Goal: Task Accomplishment & Management: Manage account settings

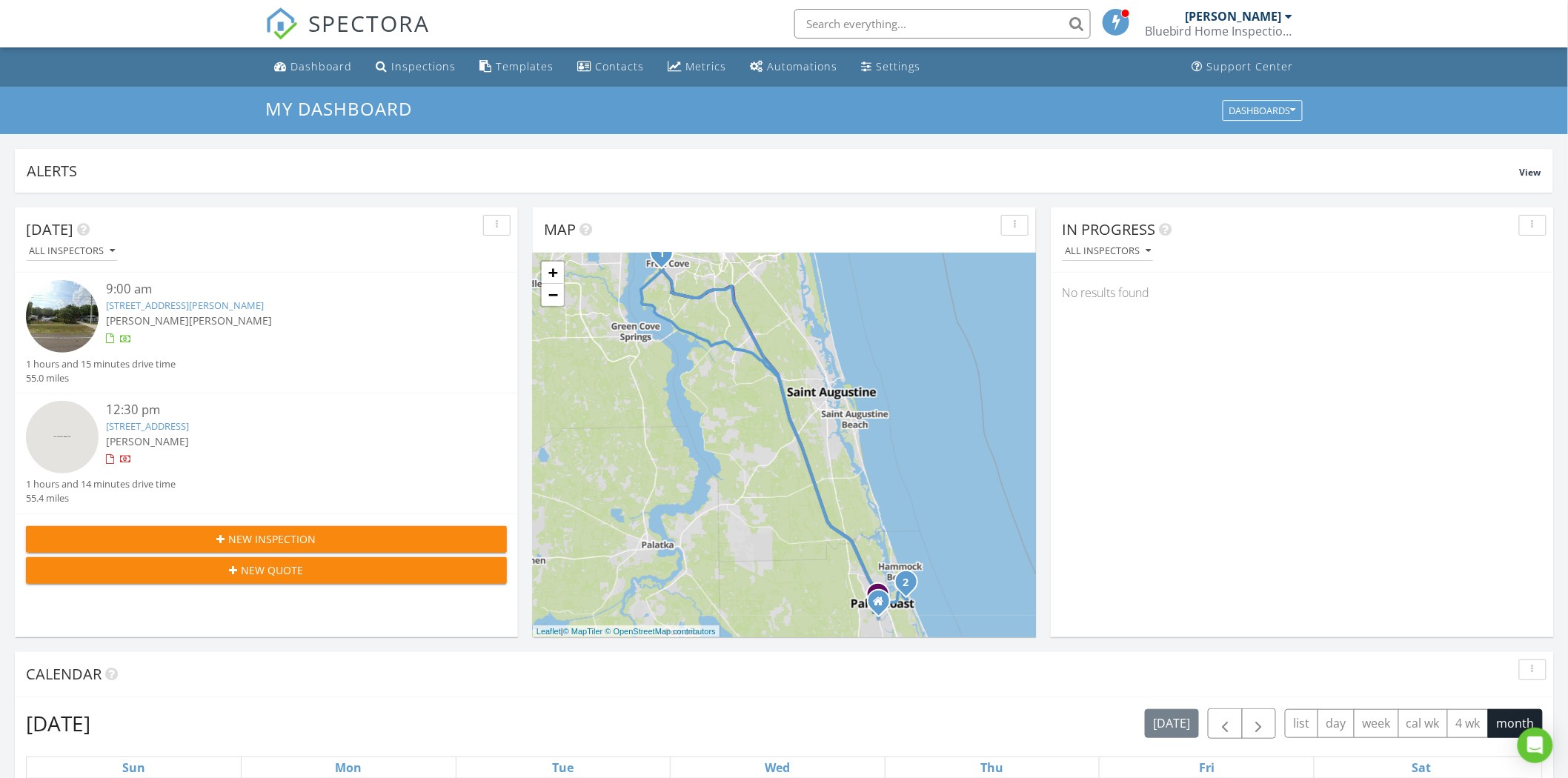
scroll to position [1375, 1594]
click at [190, 314] on span "[PERSON_NAME]" at bounding box center [231, 321] width 83 height 14
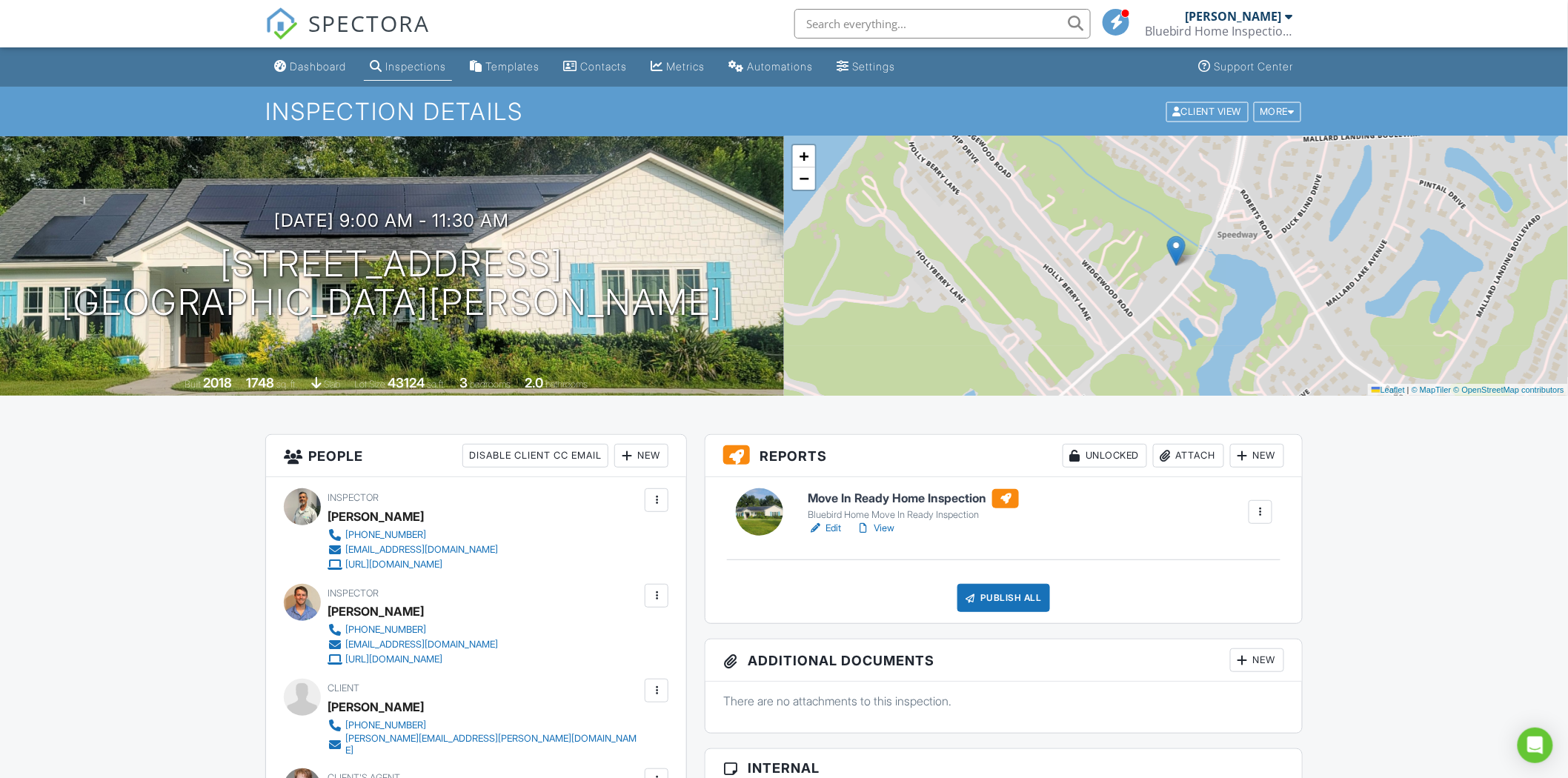
click at [880, 513] on div "Bluebird Home Move In Ready Inspection" at bounding box center [913, 514] width 211 height 12
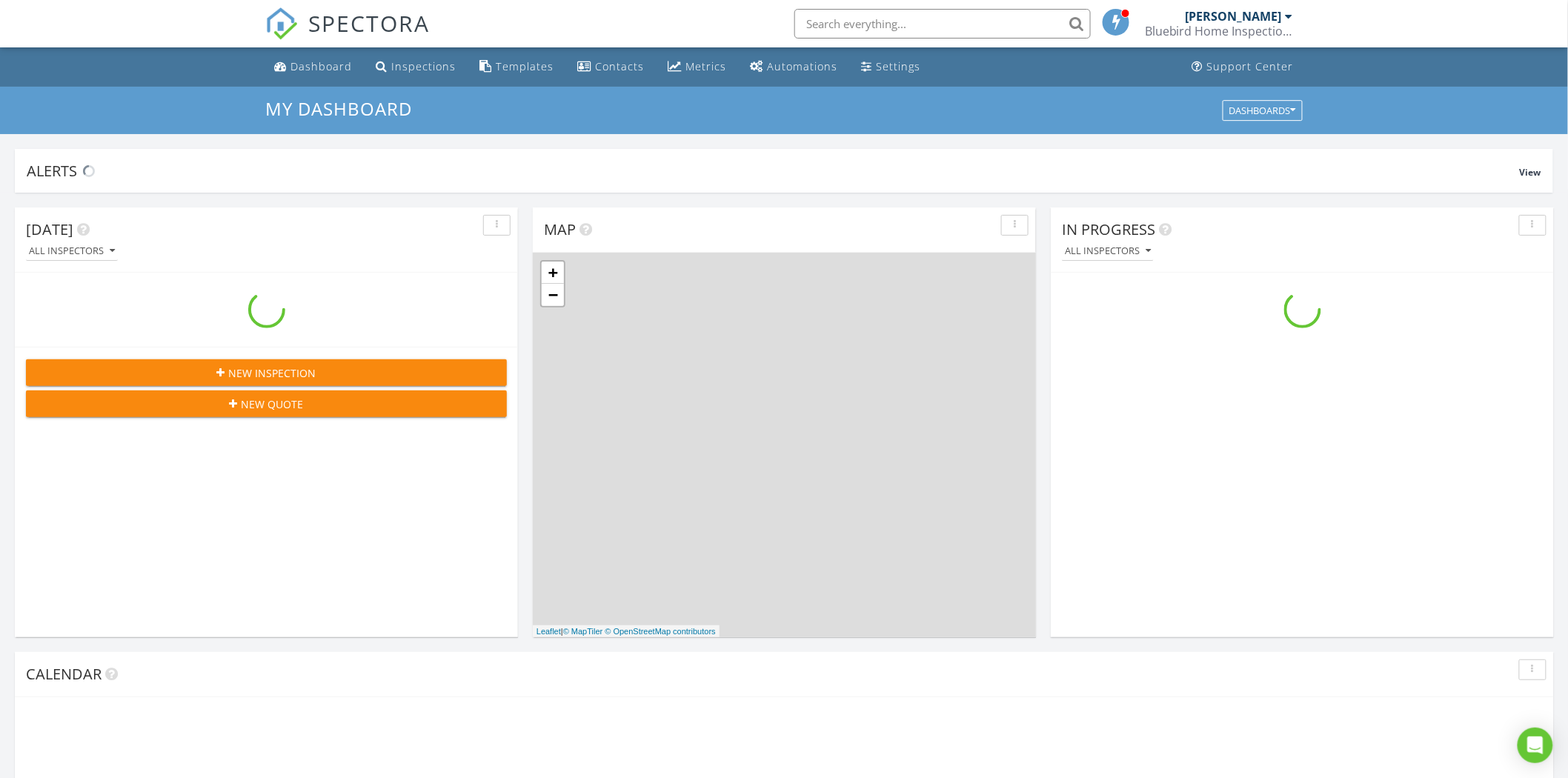
scroll to position [1375, 1594]
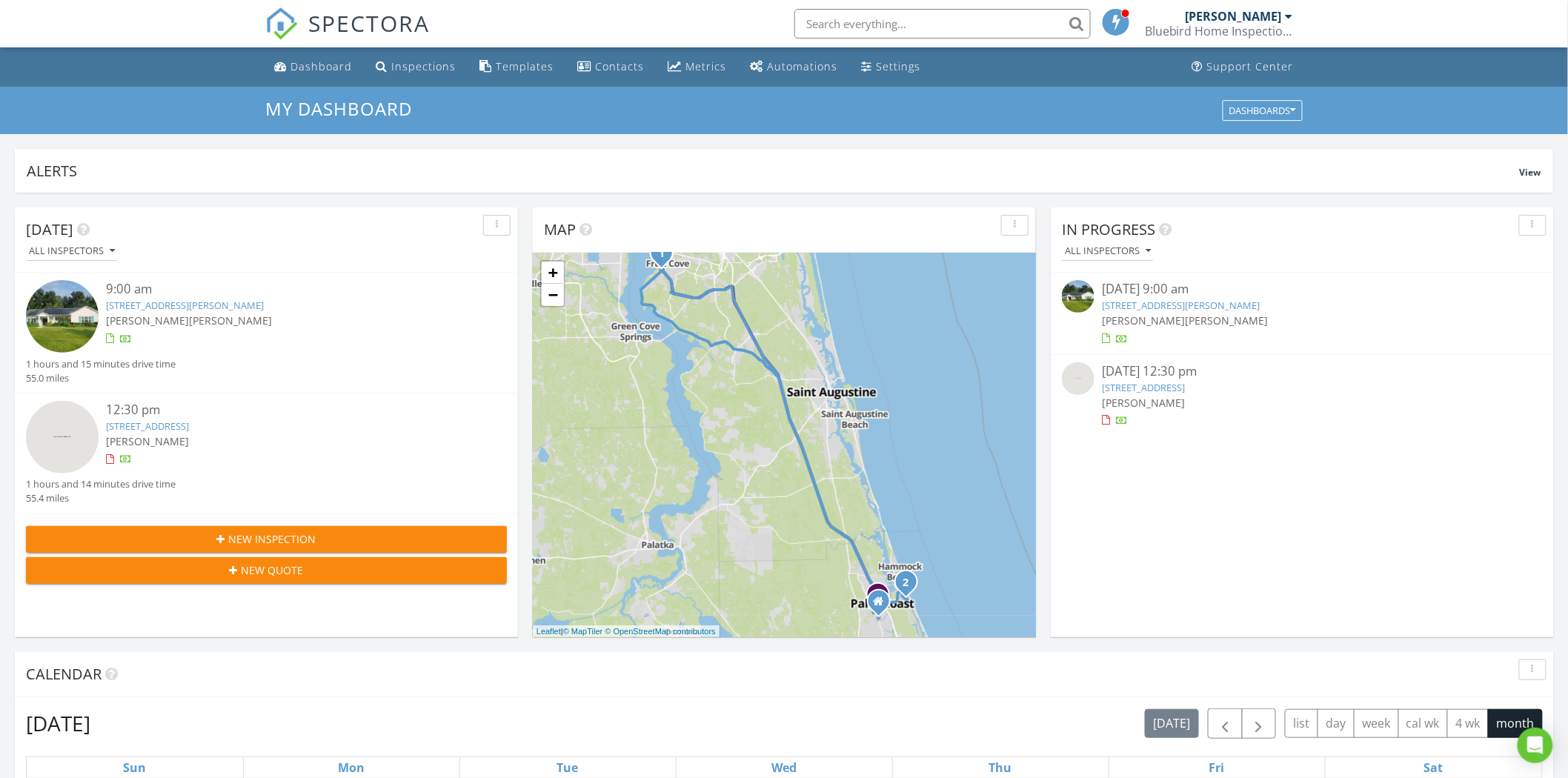
click at [189, 313] on span "[PERSON_NAME]" at bounding box center [231, 321] width 83 height 14
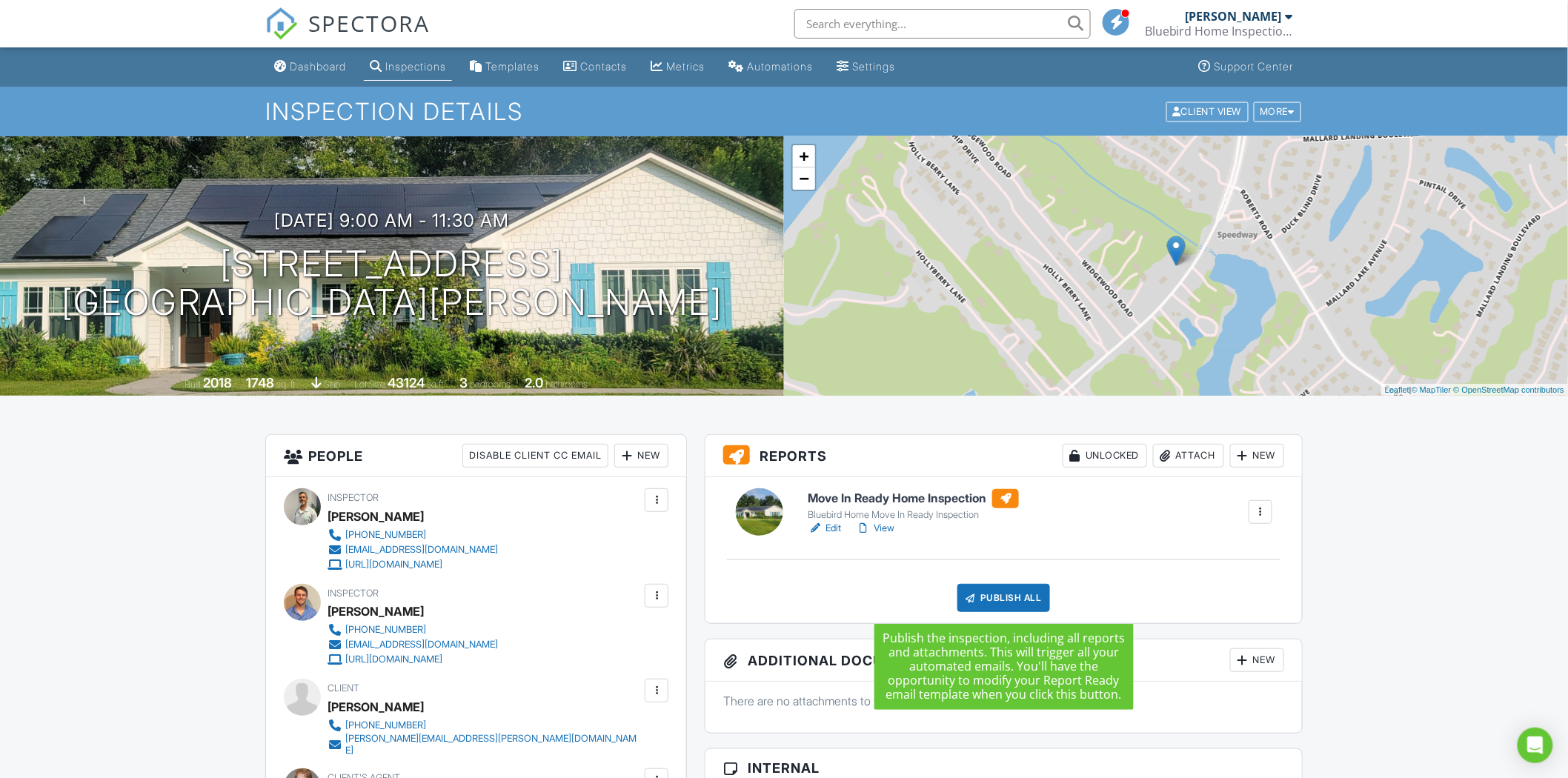
click at [998, 598] on div "Publish All" at bounding box center [1003, 598] width 92 height 28
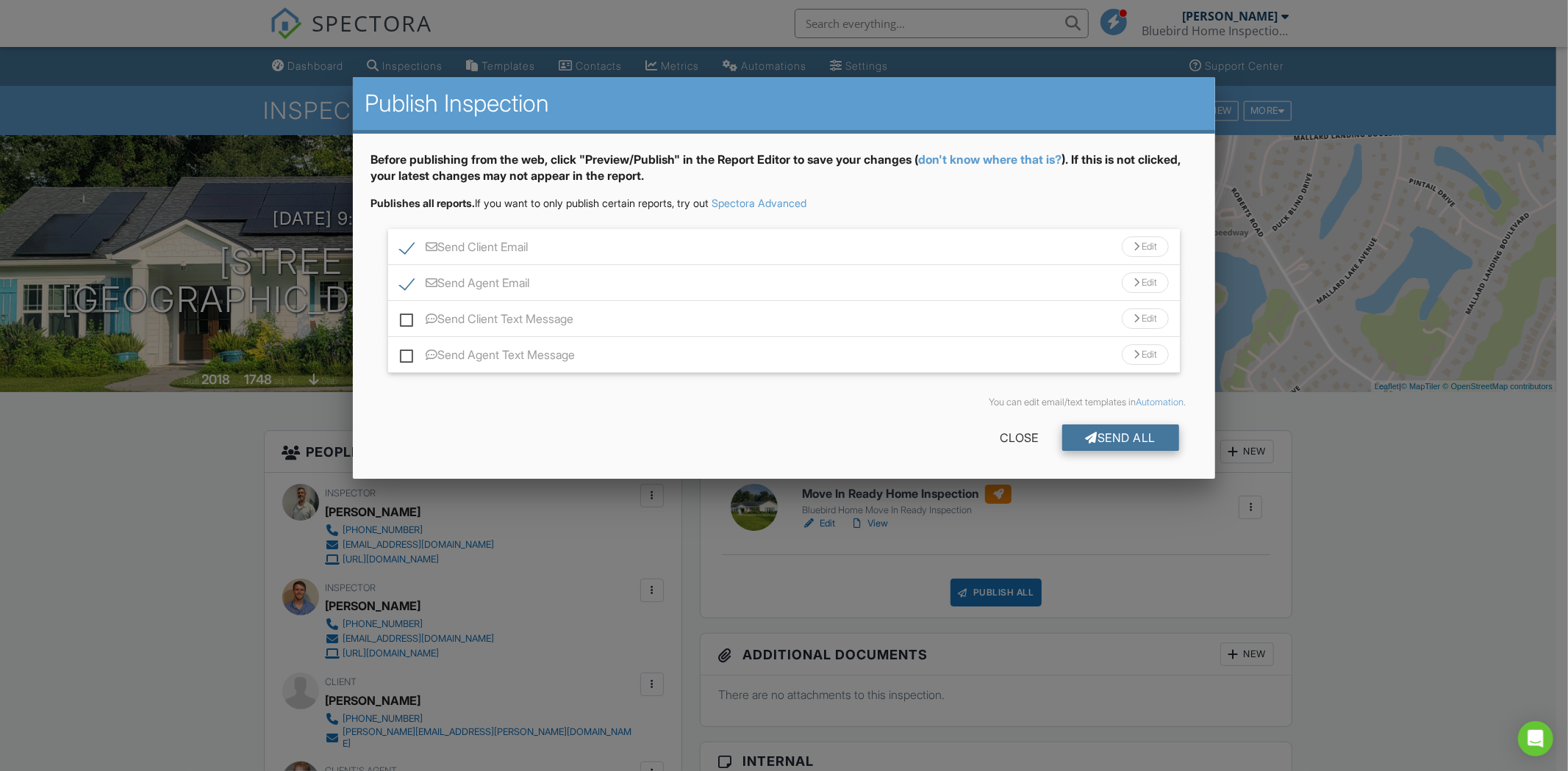
click at [1097, 431] on div "Send All" at bounding box center [1121, 437] width 118 height 26
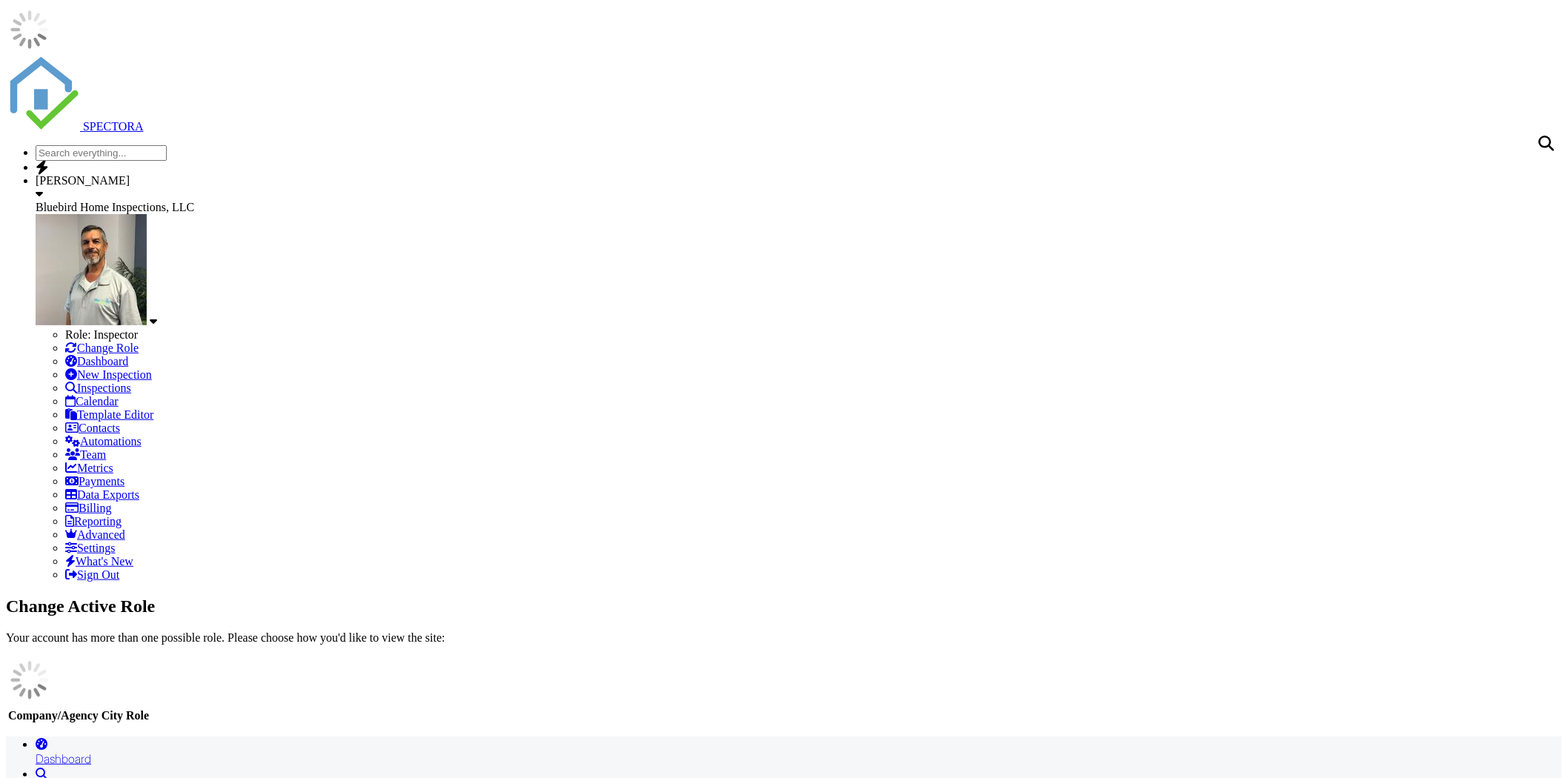
click at [326, 752] on div "Dashboard" at bounding box center [798, 759] width 1526 height 14
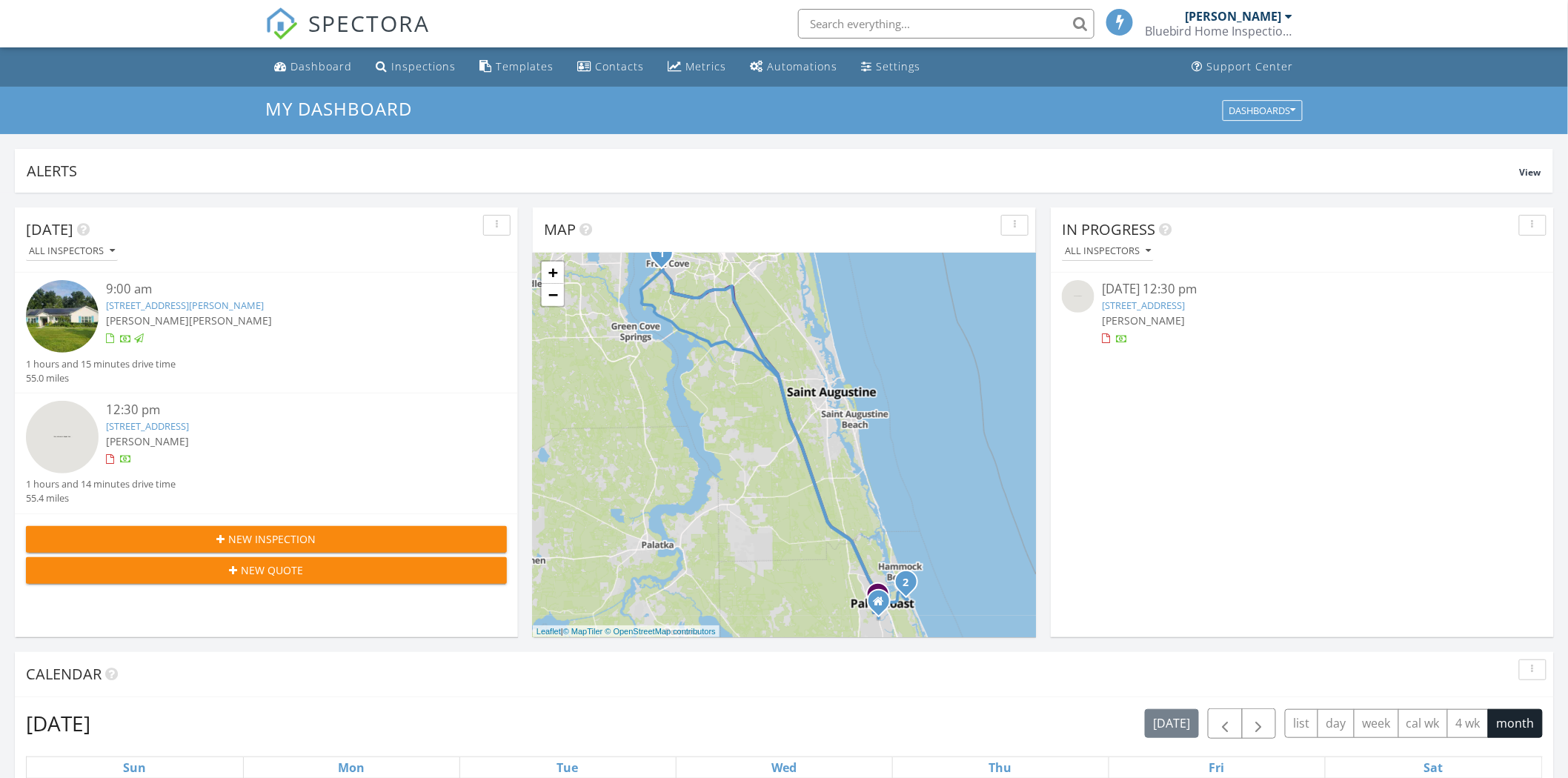
scroll to position [8, 8]
click at [189, 316] on span "[PERSON_NAME]" at bounding box center [231, 321] width 83 height 14
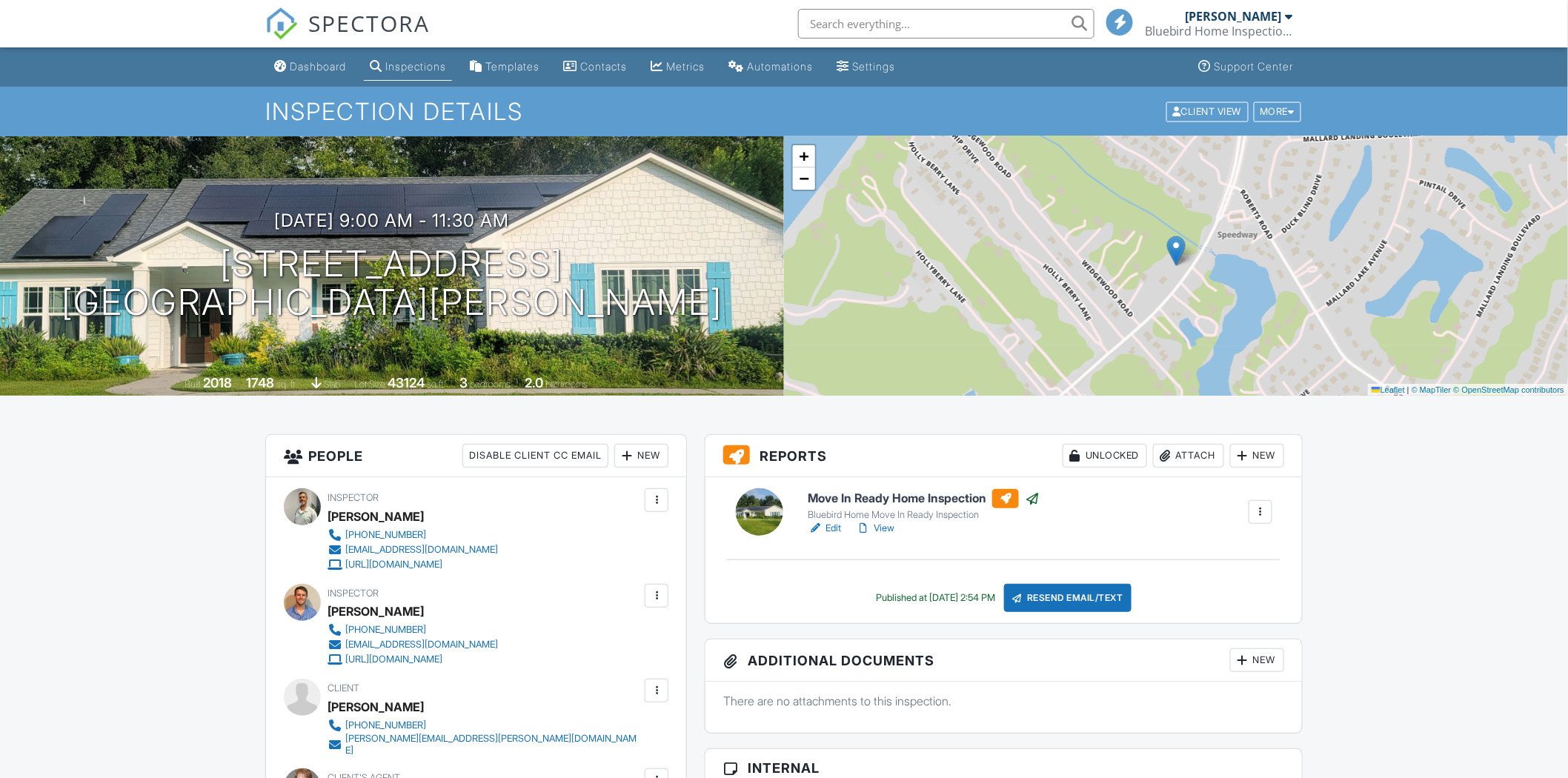
click at [856, 500] on h6 "Move In Ready Home Inspection" at bounding box center [923, 498] width 232 height 19
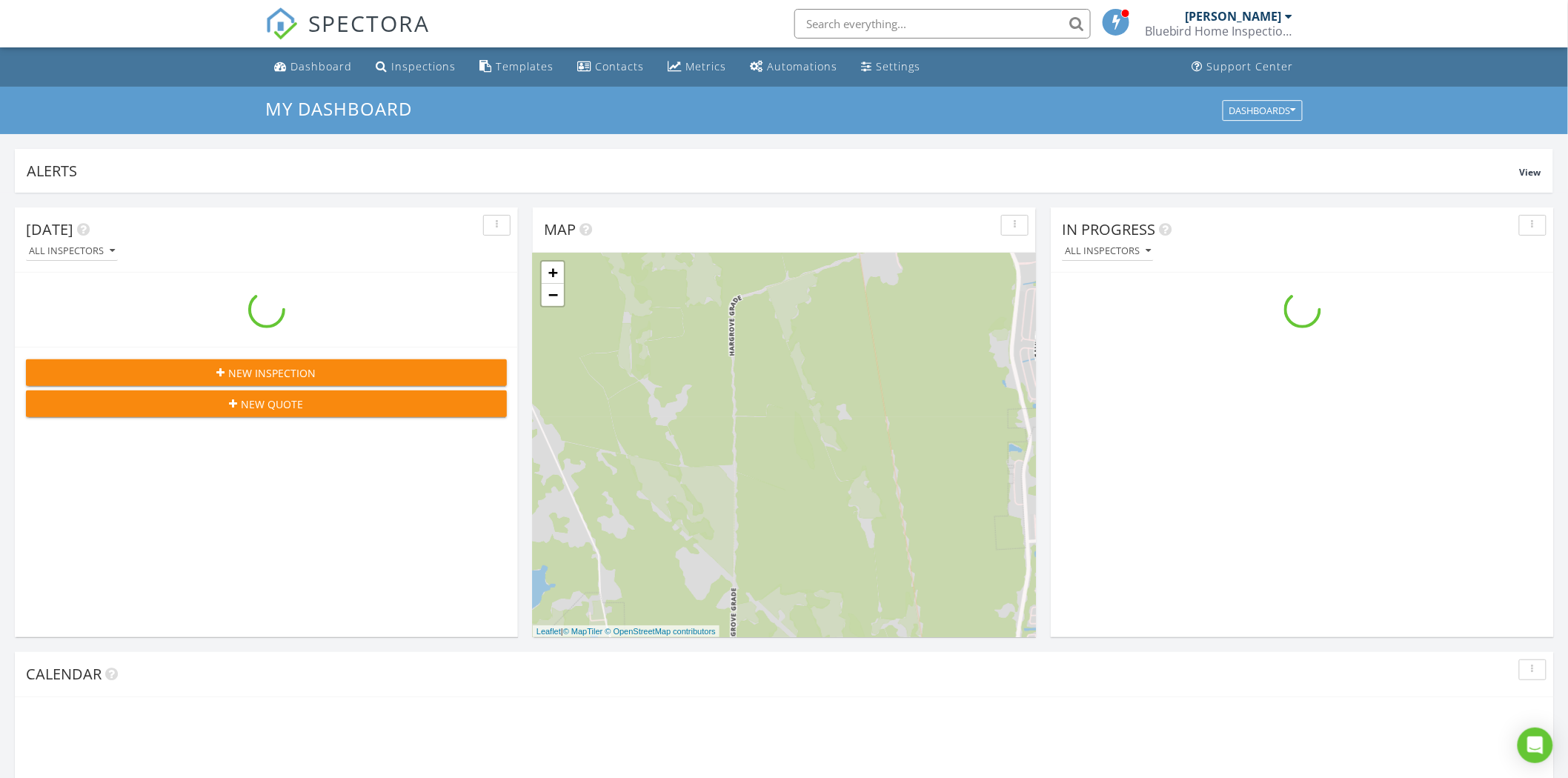
scroll to position [1375, 1594]
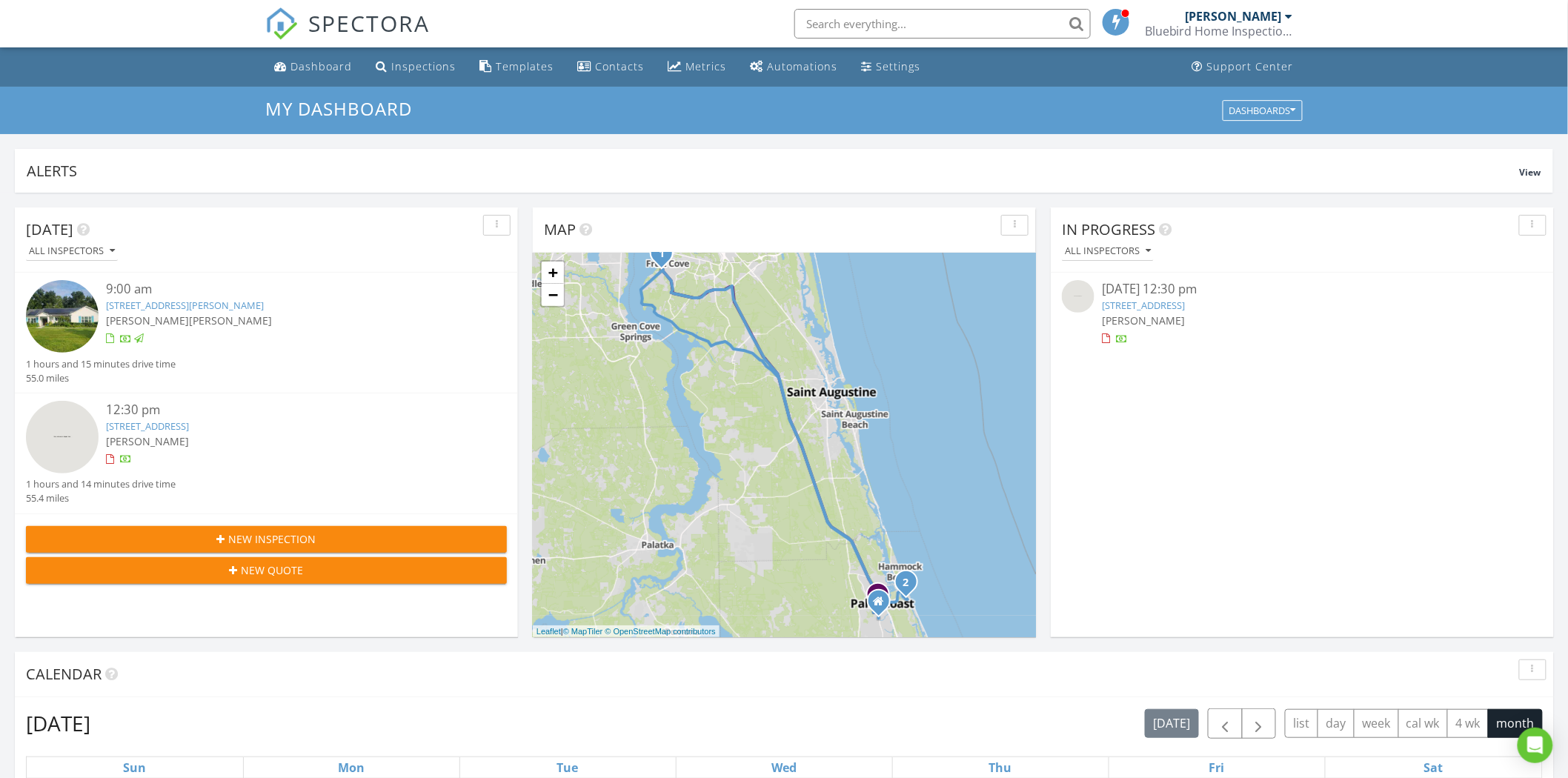
click at [154, 430] on link "11 Capri Ct, Palm Coast, FL 32137" at bounding box center [148, 426] width 83 height 14
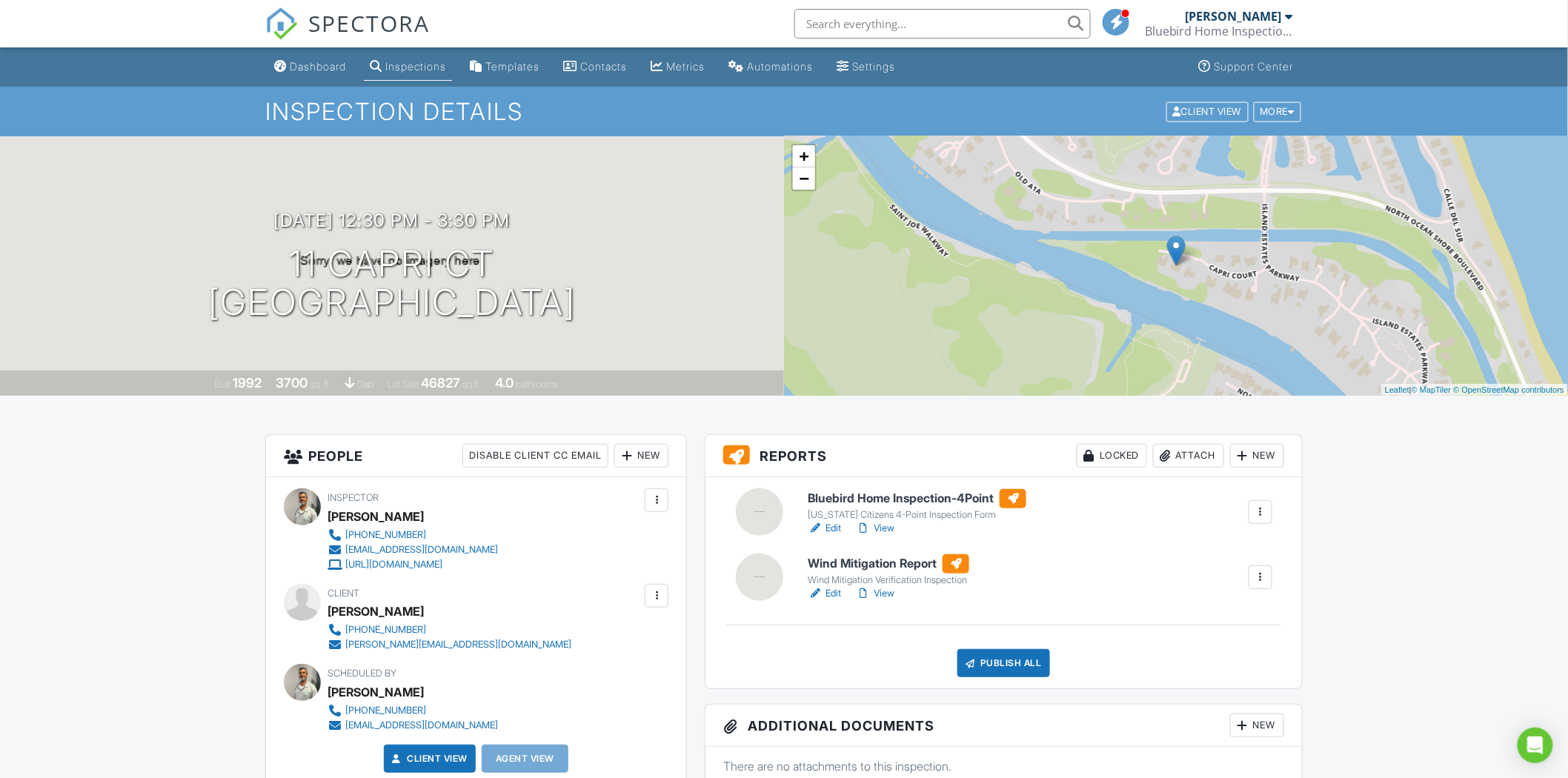
click at [846, 505] on h6 "Bluebird Home Inspection-4Point" at bounding box center [916, 498] width 218 height 19
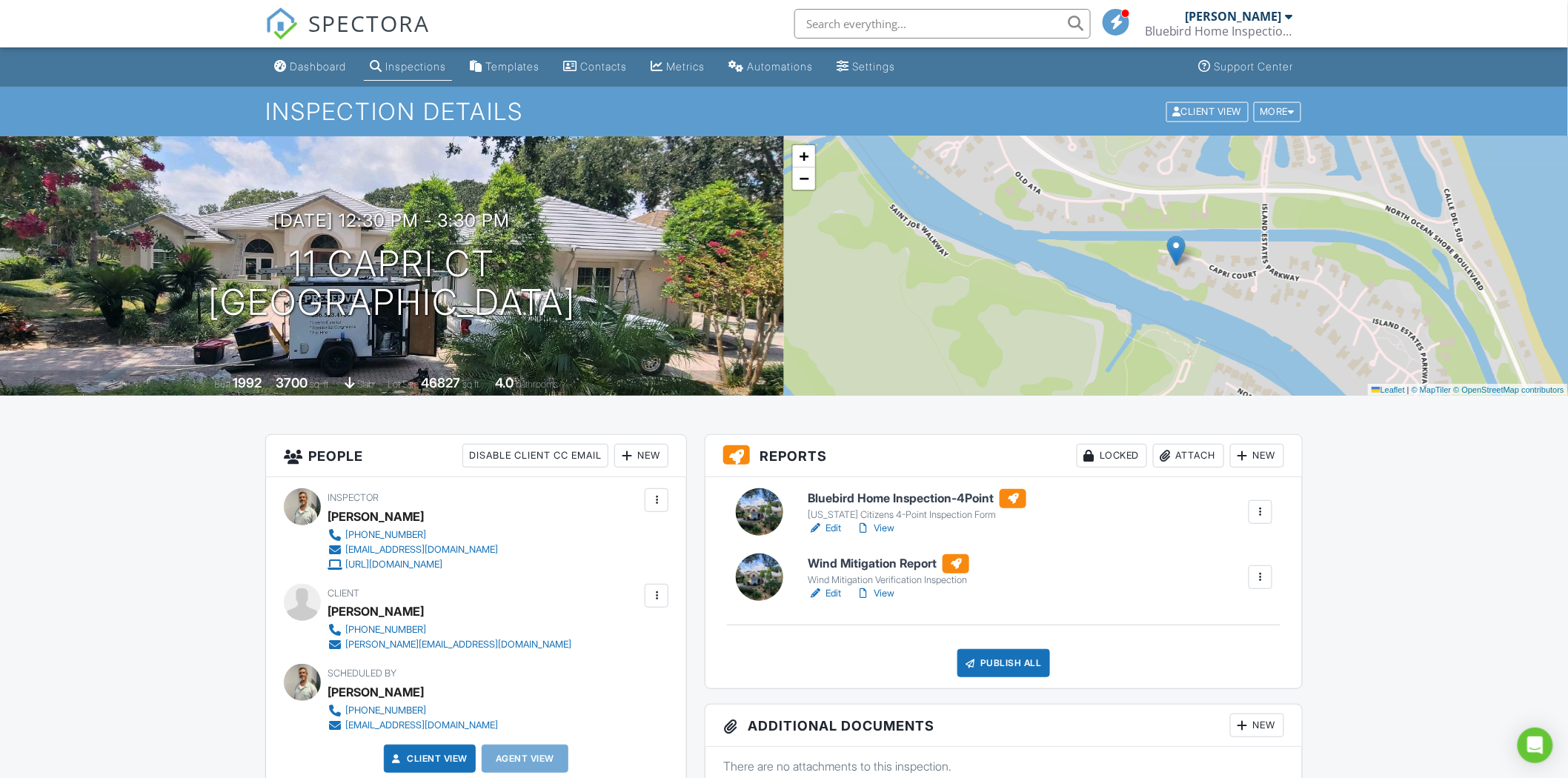
click at [879, 514] on div "[US_STATE] Citizens 4-Point Inspection Form" at bounding box center [916, 514] width 218 height 12
click at [838, 563] on h6 "Wind Mitigation Report" at bounding box center [888, 563] width 161 height 19
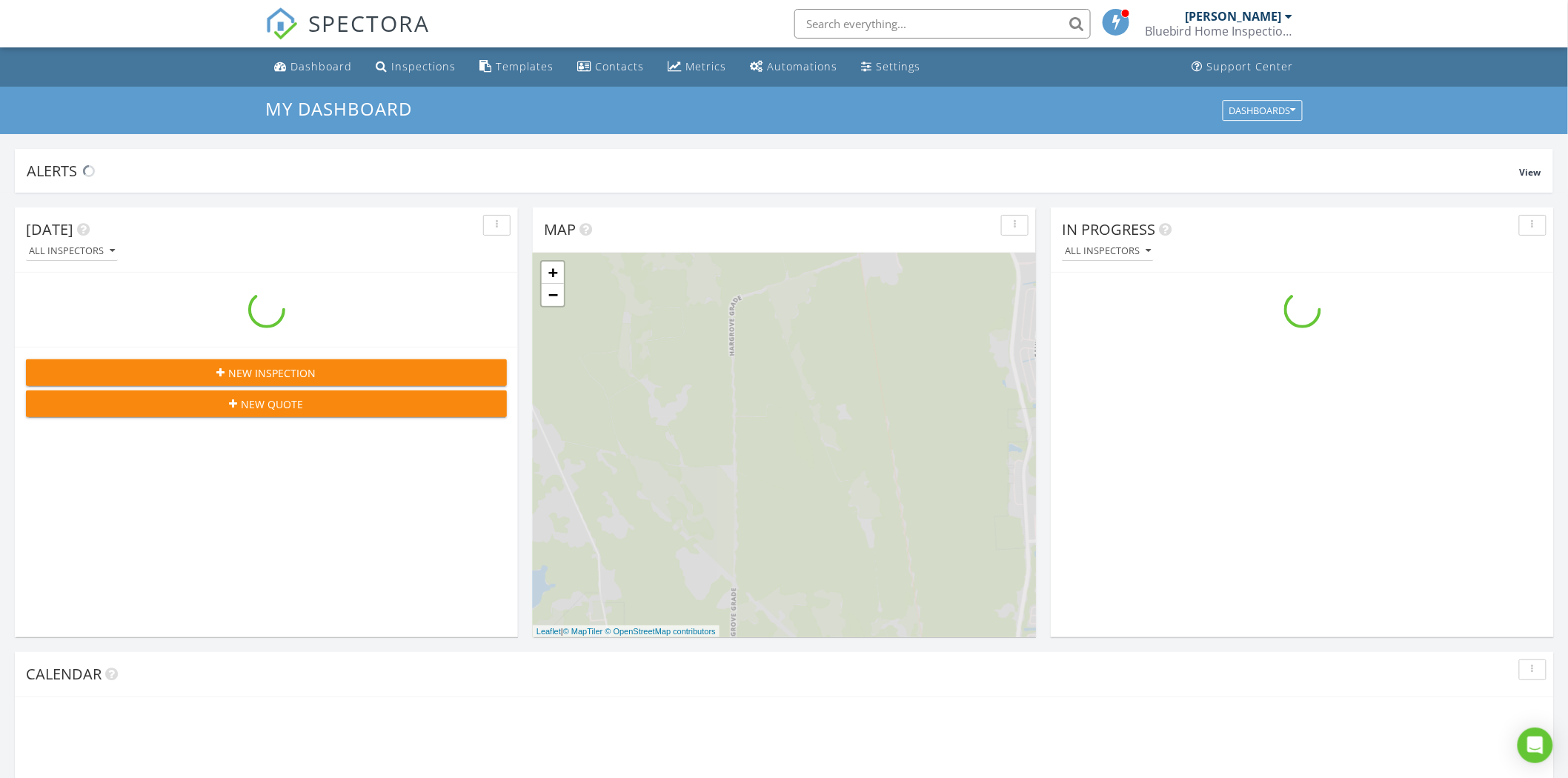
scroll to position [1375, 1594]
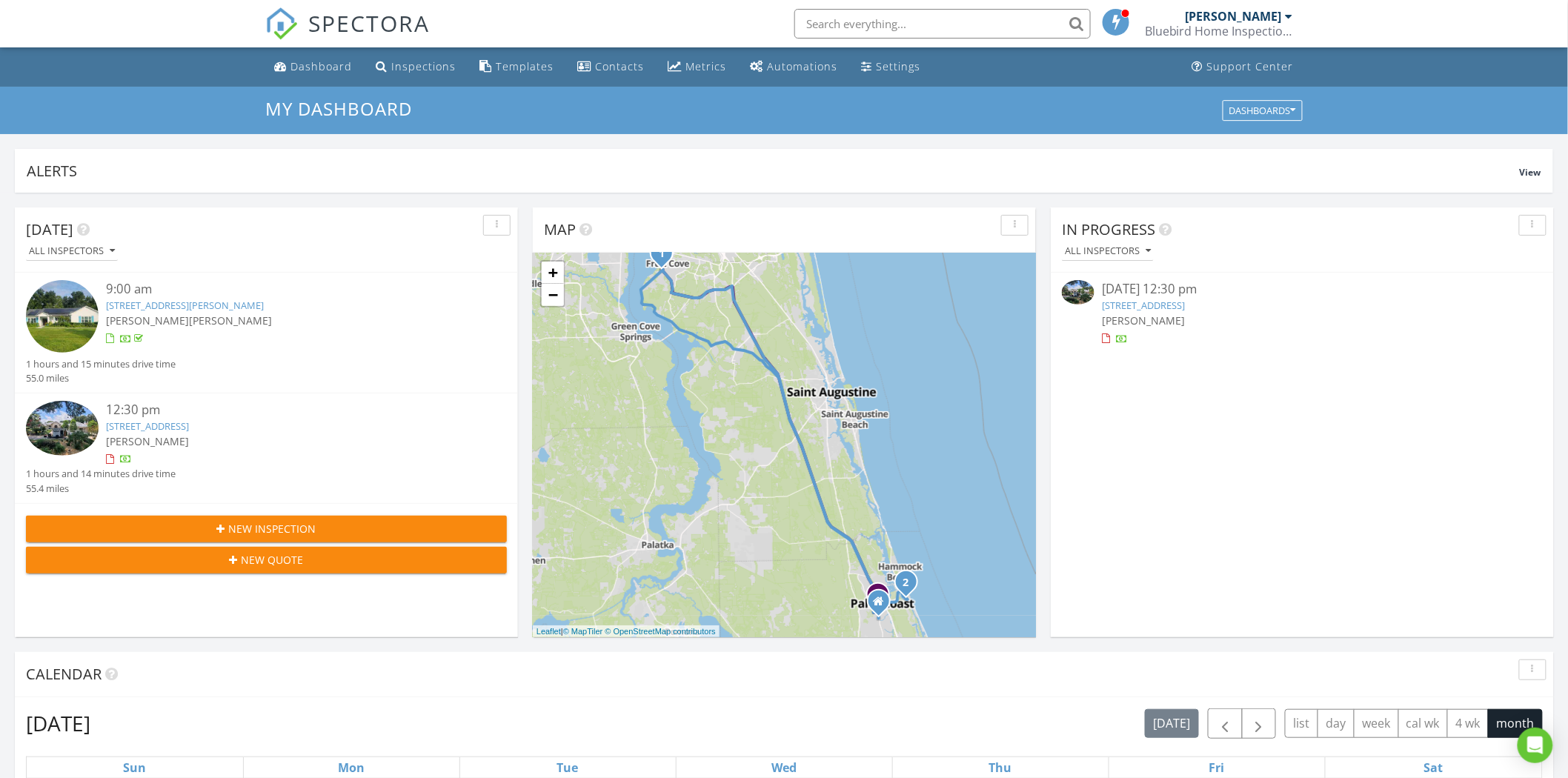
click at [145, 412] on div "12:30 pm" at bounding box center [286, 410] width 361 height 18
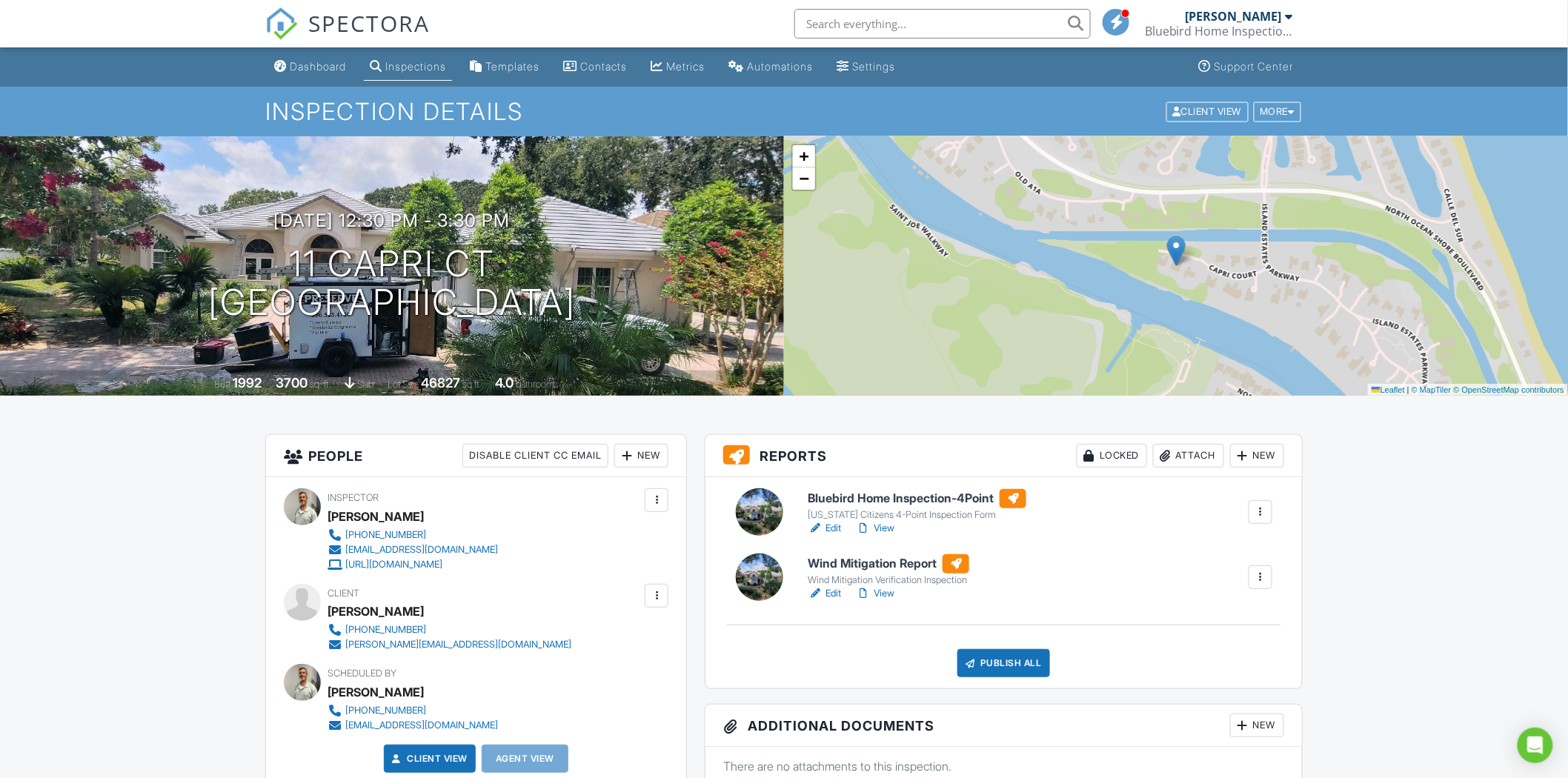
click at [1026, 664] on div "Publish All" at bounding box center [1003, 663] width 92 height 28
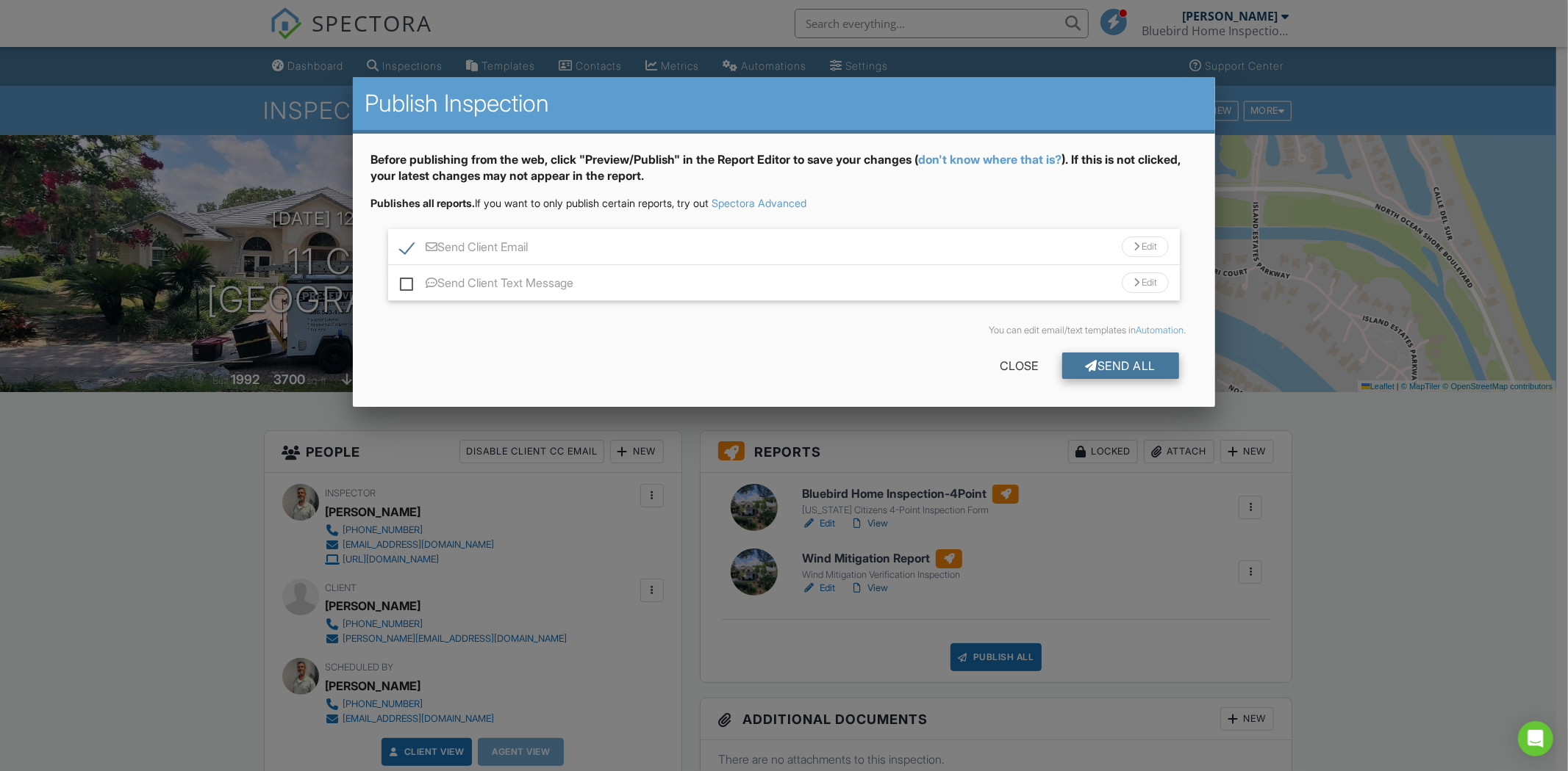
click at [1114, 357] on div "Send All" at bounding box center [1121, 365] width 118 height 26
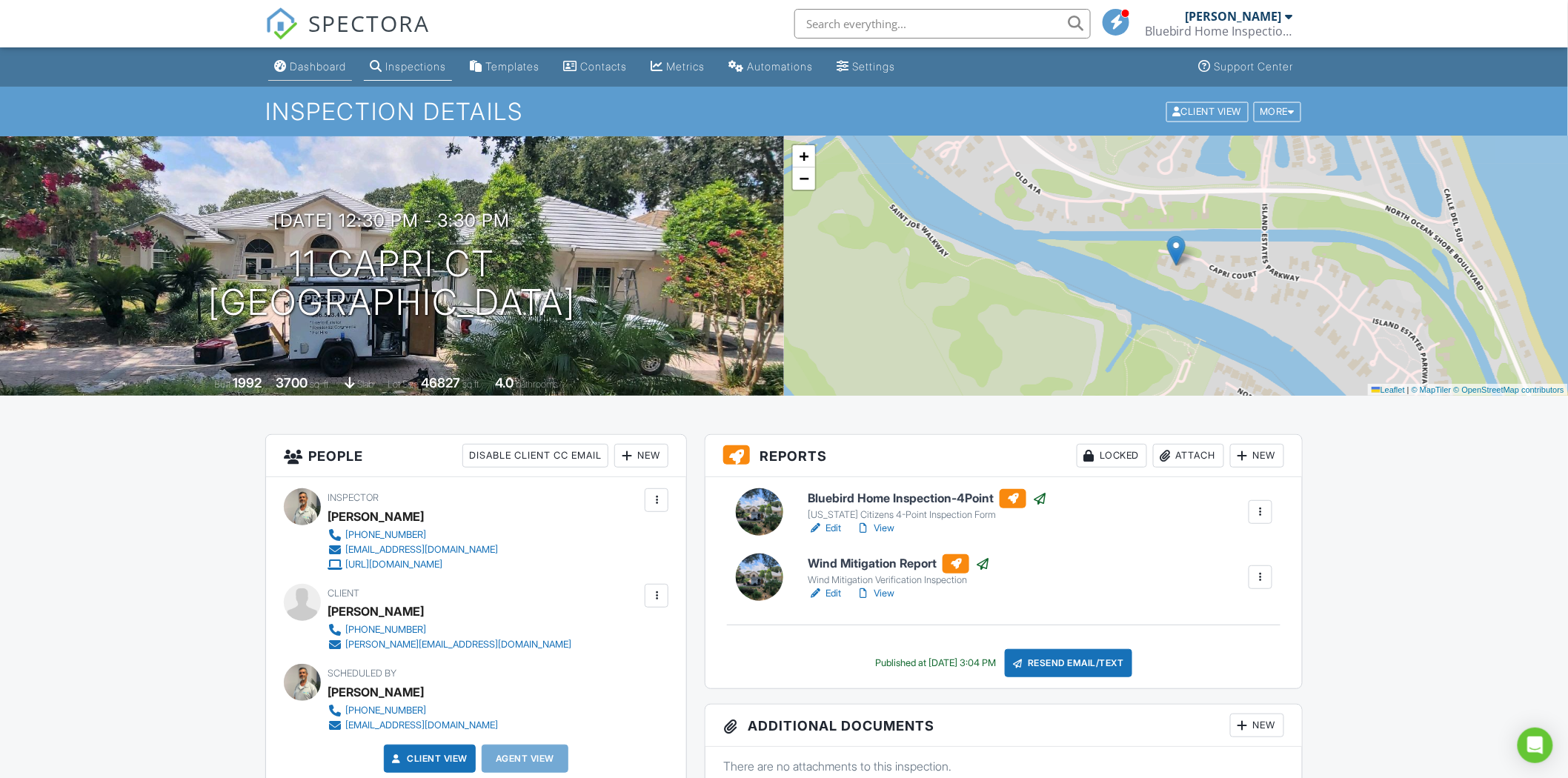
click at [321, 63] on div "Dashboard" at bounding box center [318, 66] width 56 height 13
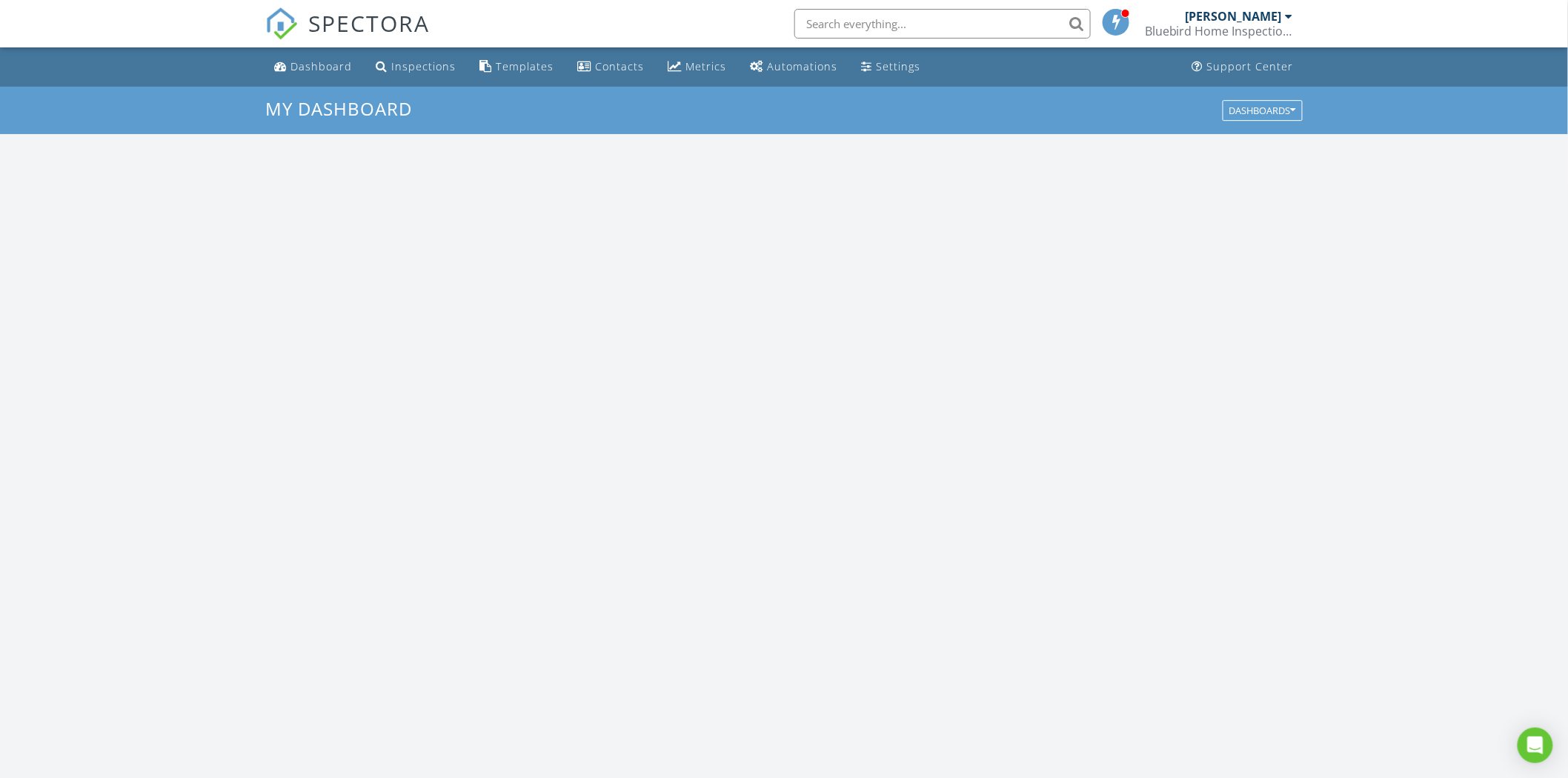
scroll to position [1375, 1594]
